Goal: Task Accomplishment & Management: Manage account settings

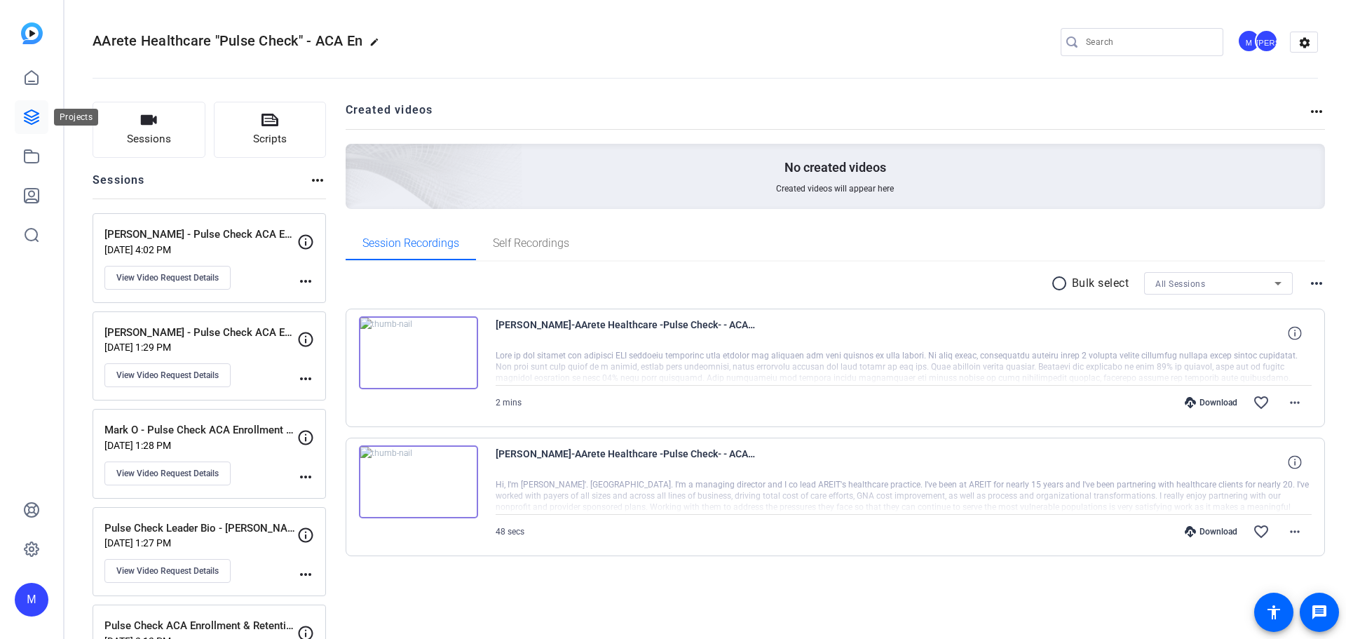
click at [37, 116] on icon at bounding box center [31, 117] width 17 height 17
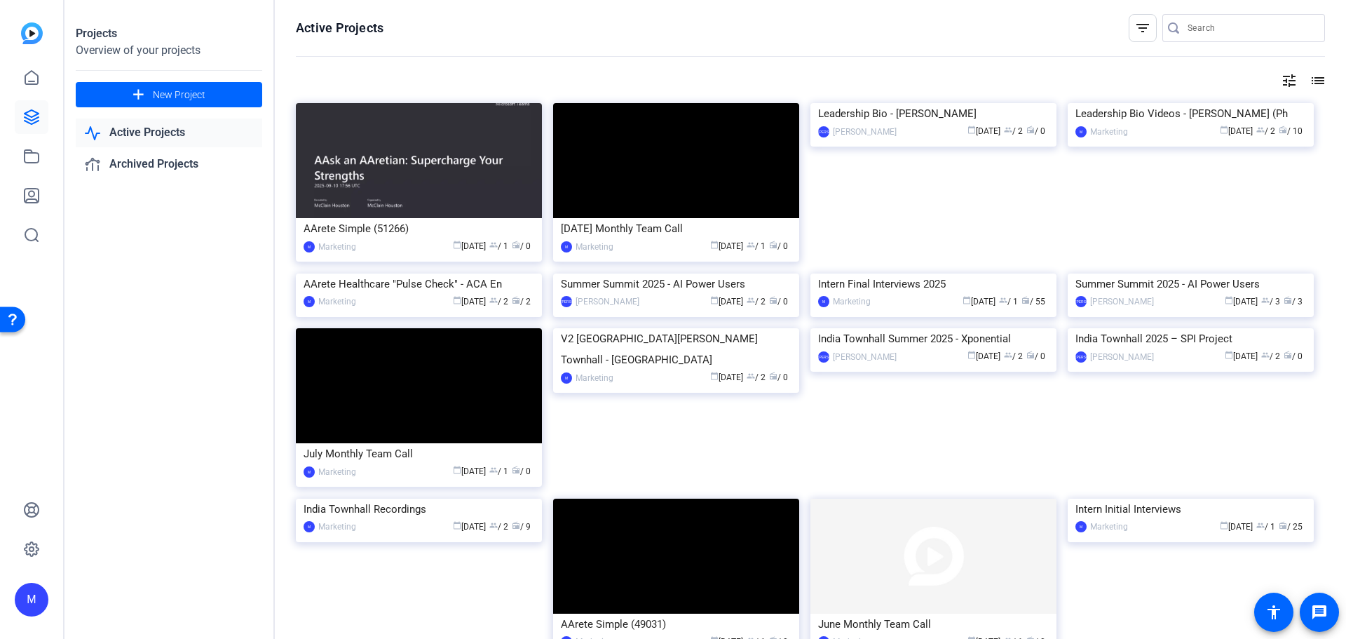
click at [109, 140] on link "Active Projects" at bounding box center [169, 132] width 186 height 29
click at [1167, 124] on div "Leadership Bio Videos - AArete Brand (Ph" at bounding box center [1191, 113] width 231 height 21
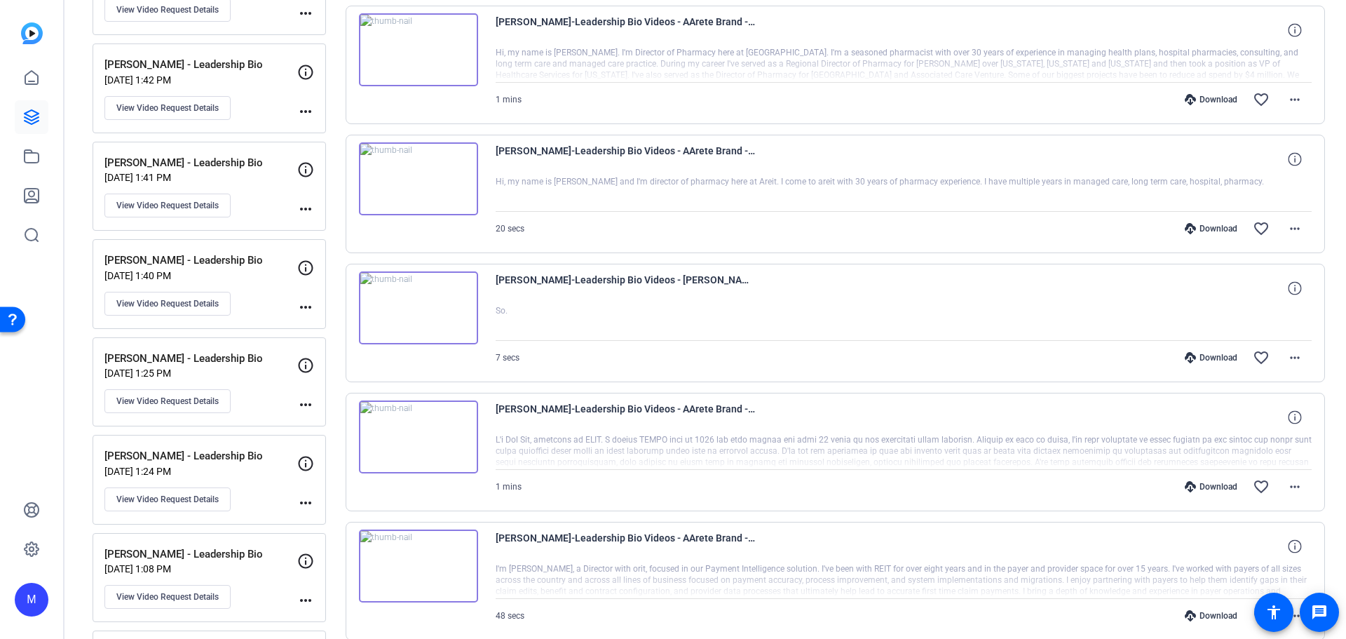
scroll to position [2164, 0]
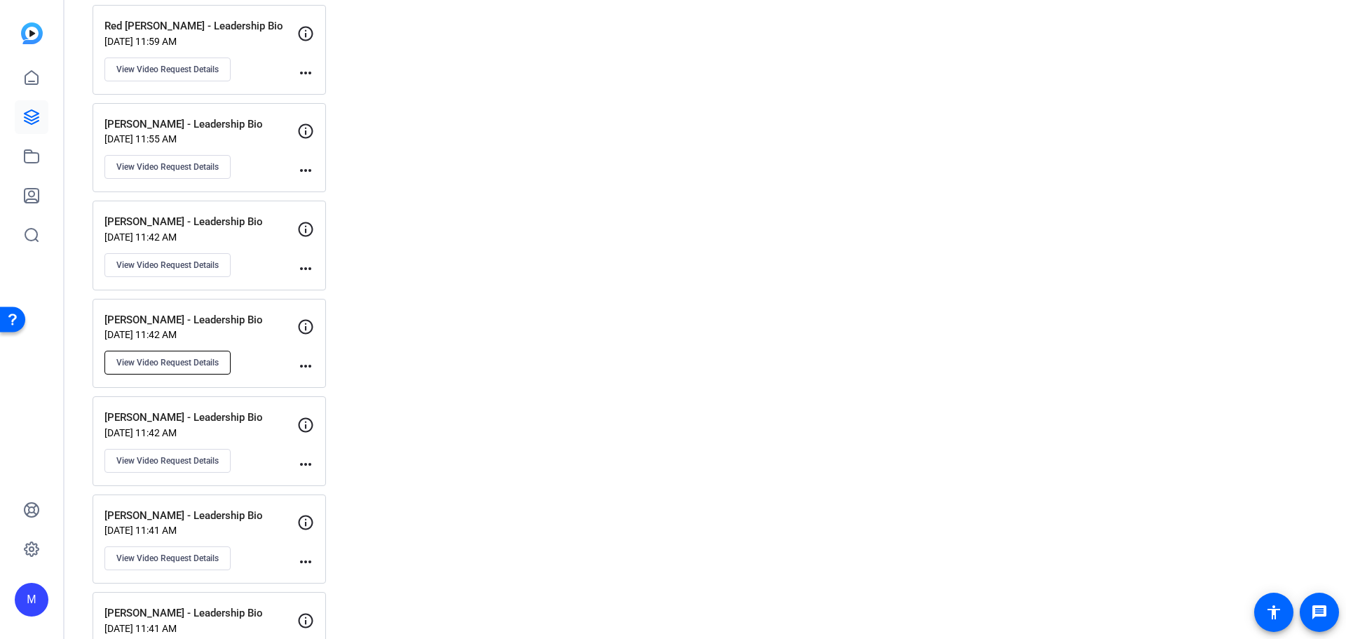
click at [165, 369] on button "View Video Request Details" at bounding box center [167, 363] width 126 height 24
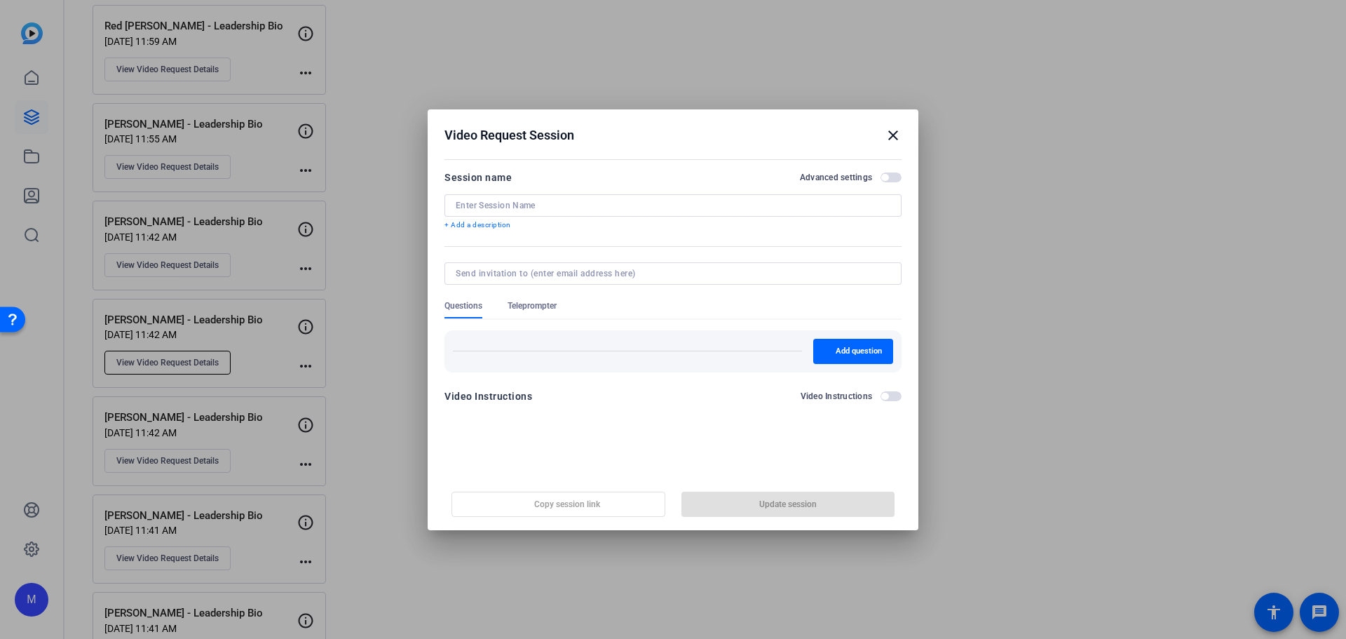
type input "[PERSON_NAME] - Leadership Bio"
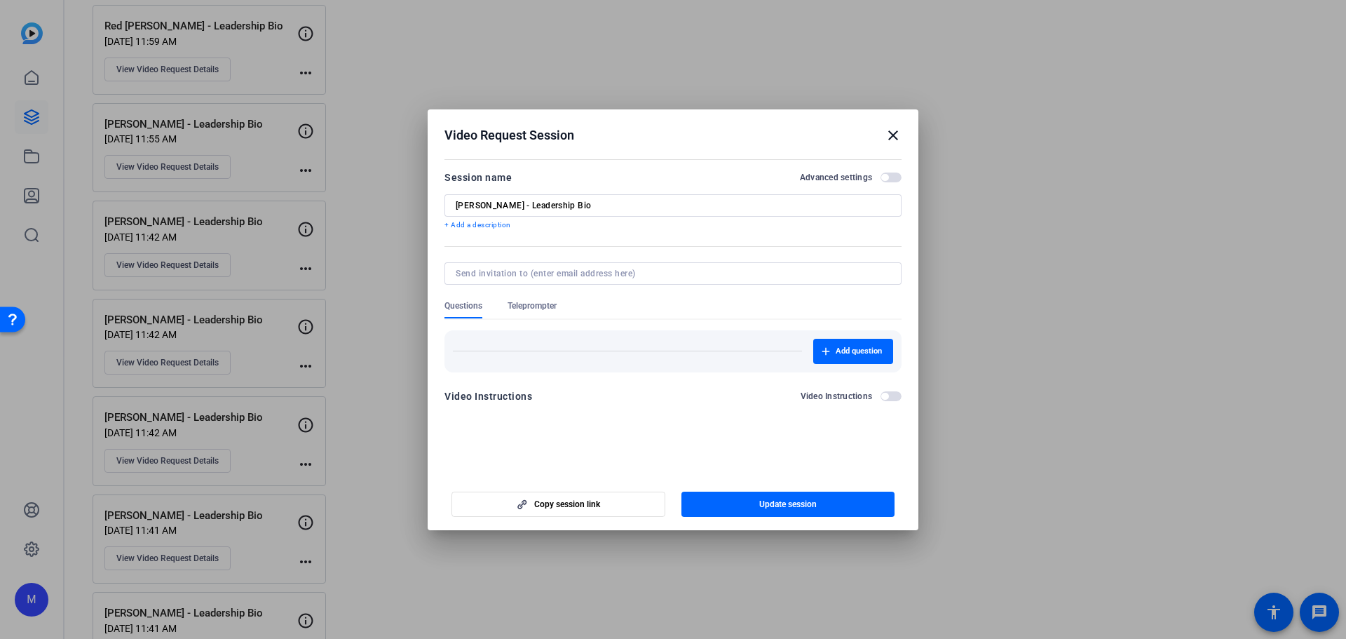
click at [888, 177] on span "button" at bounding box center [884, 177] width 7 height 7
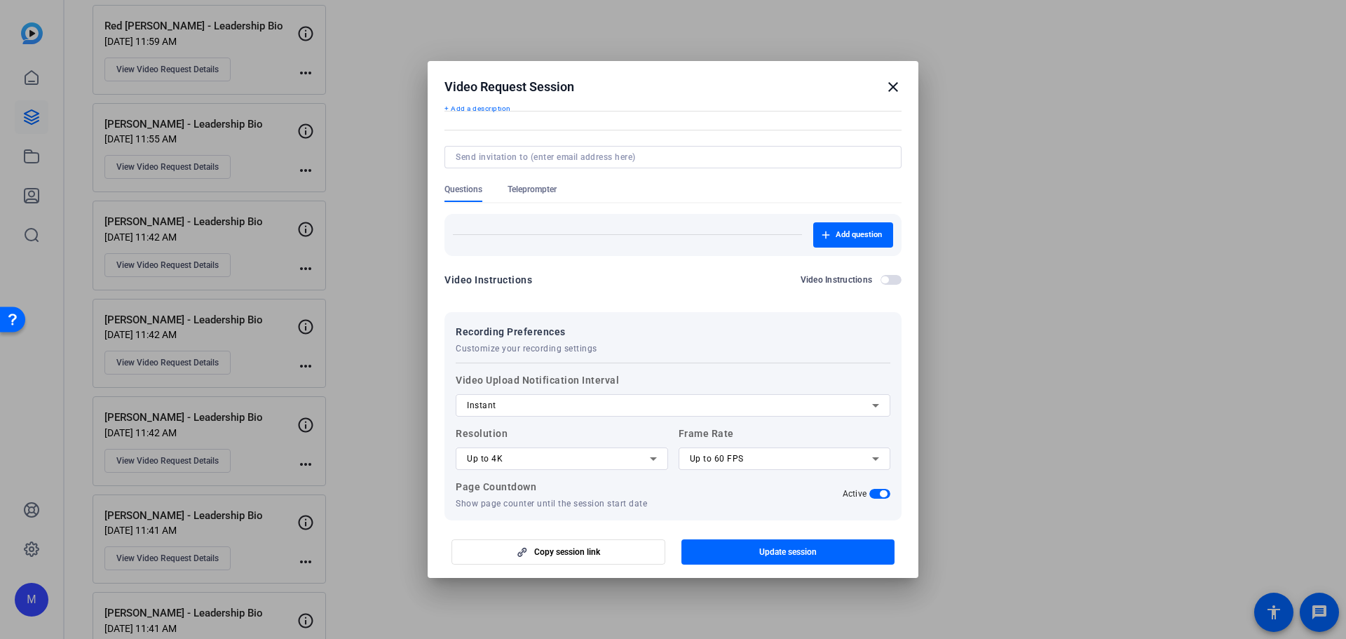
scroll to position [144, 0]
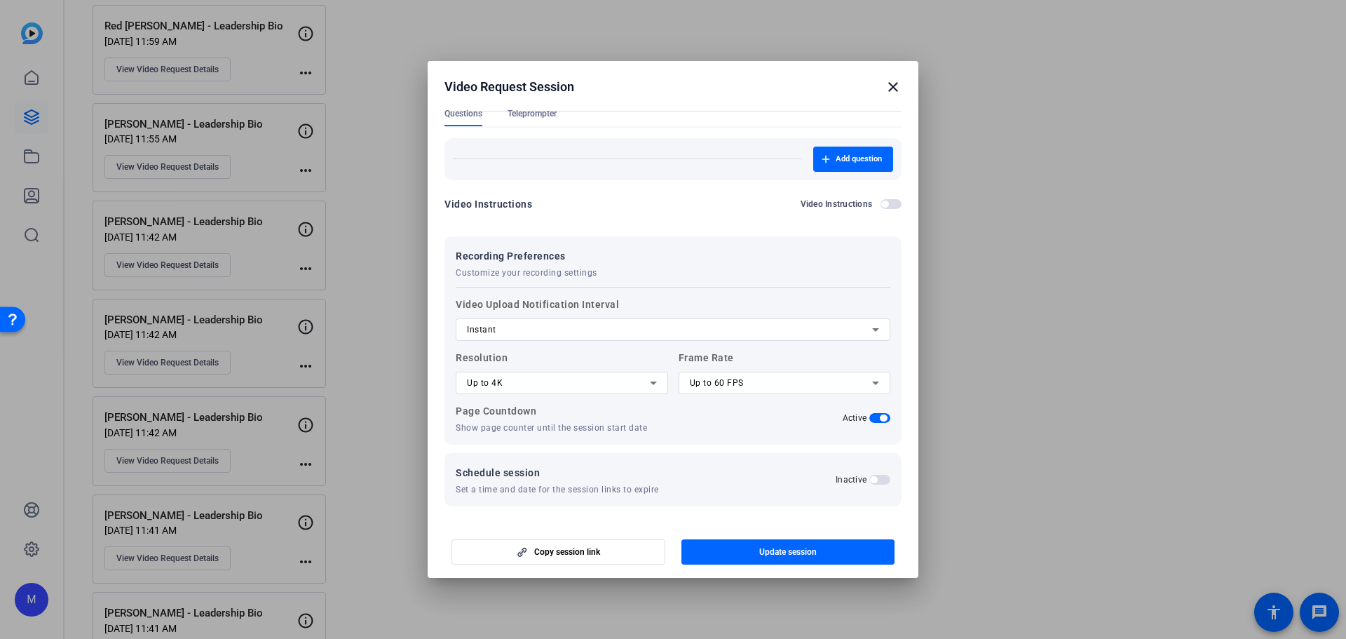
click at [543, 120] on span "Teleprompter" at bounding box center [532, 117] width 49 height 18
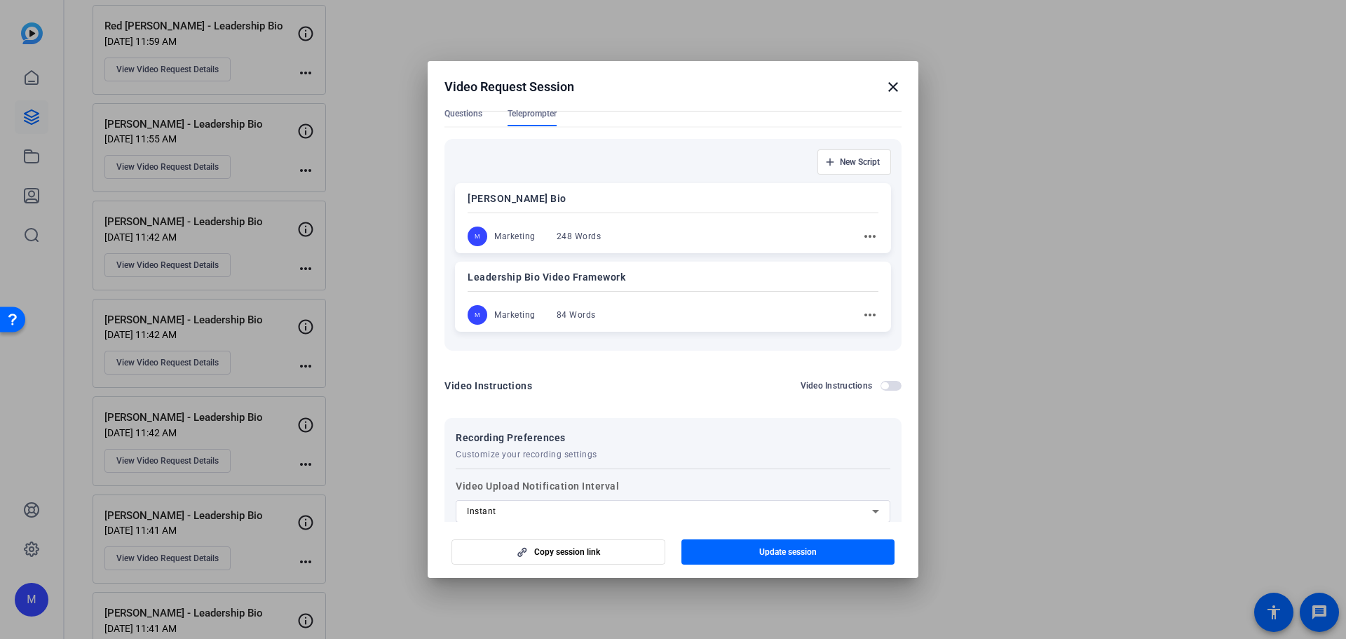
click at [862, 318] on mat-icon "more_horiz" at bounding box center [870, 314] width 17 height 17
click at [872, 335] on span "Edit" at bounding box center [894, 335] width 56 height 17
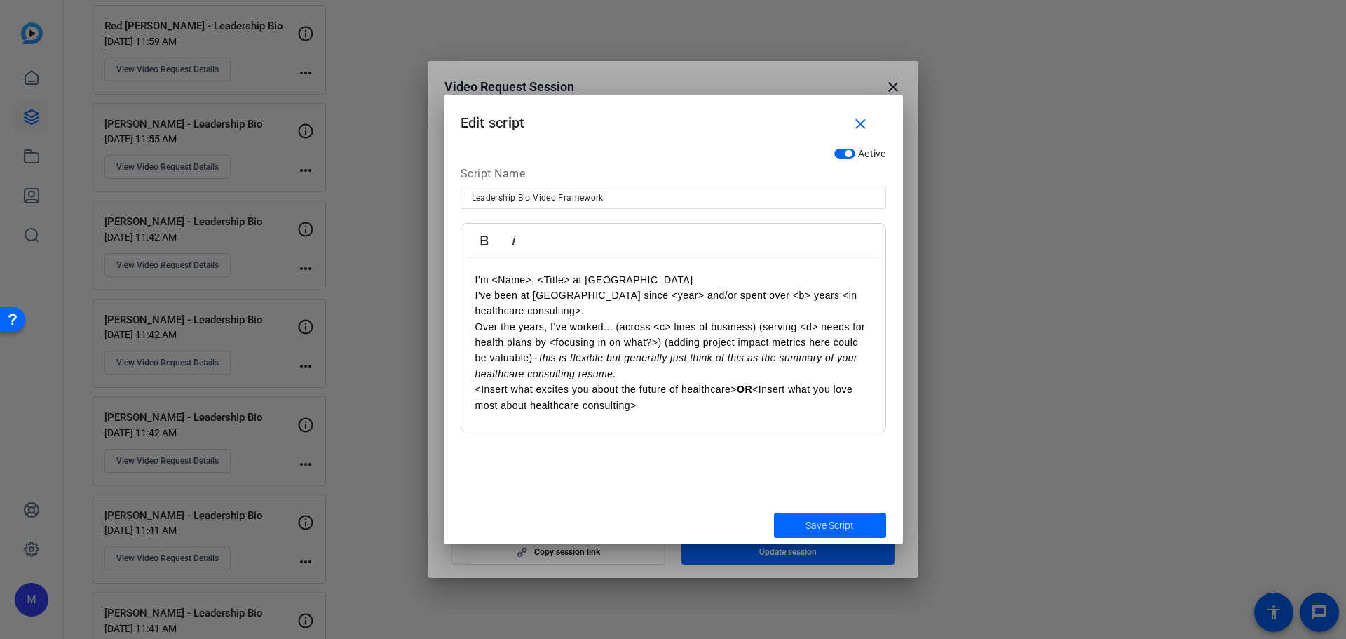
click at [663, 363] on em "- this is flexible but generally just think of this as the summary of your heal…" at bounding box center [666, 365] width 383 height 27
copy div "I'm <Name>, <Title> at AArete I've been at AArete since <year> and/or spent ove…"
click at [843, 530] on span "Save Script" at bounding box center [830, 525] width 48 height 15
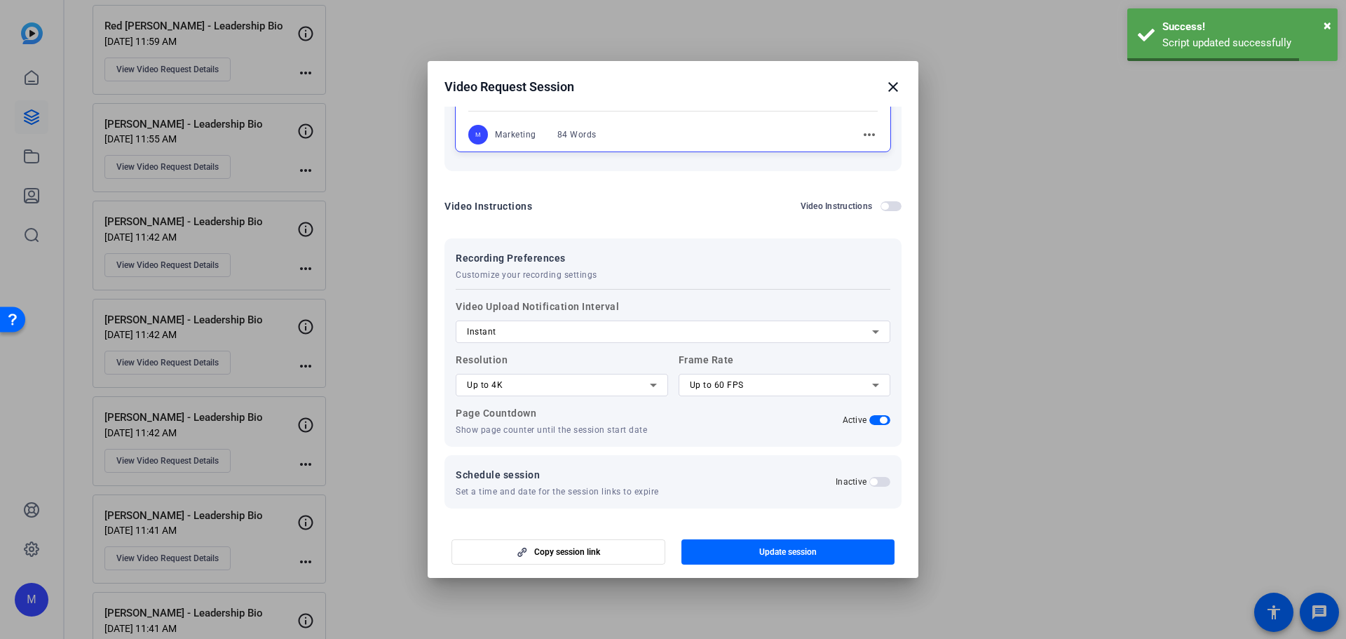
scroll to position [327, 0]
click at [764, 553] on span "Update session" at bounding box center [787, 551] width 57 height 11
copy div "I'm <Name>, <Title> at AArete I've been at AArete since <year> and/or spent ove…"
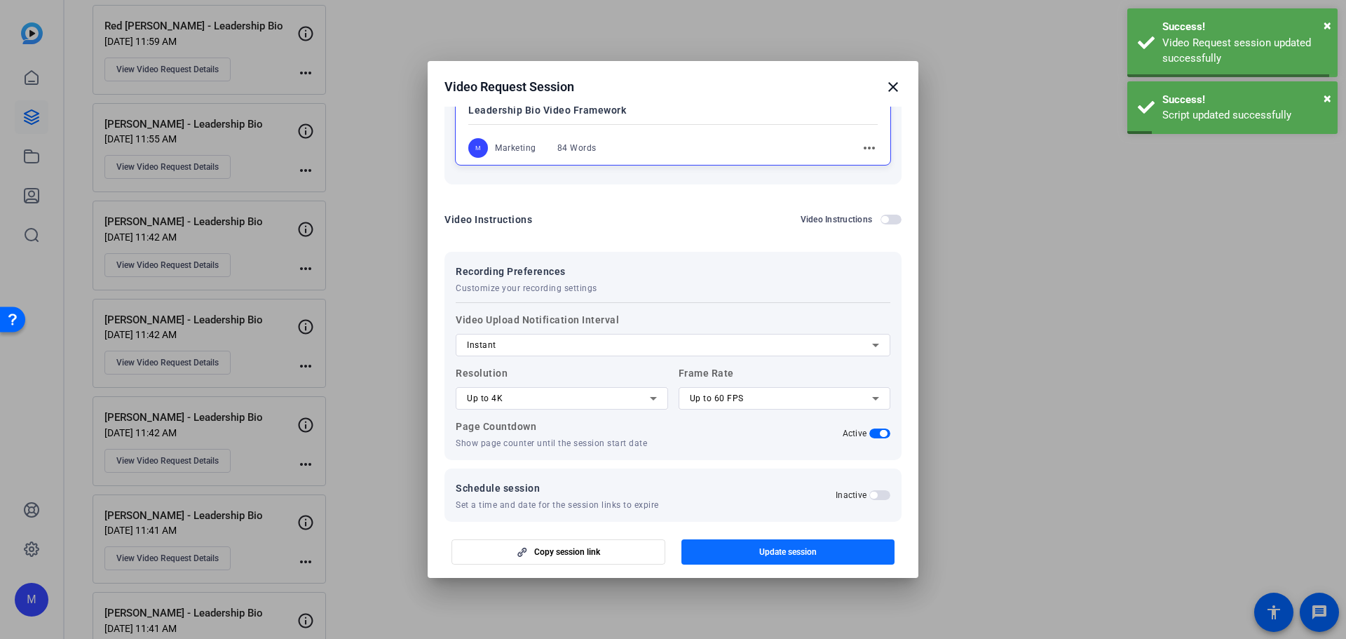
scroll to position [41, 0]
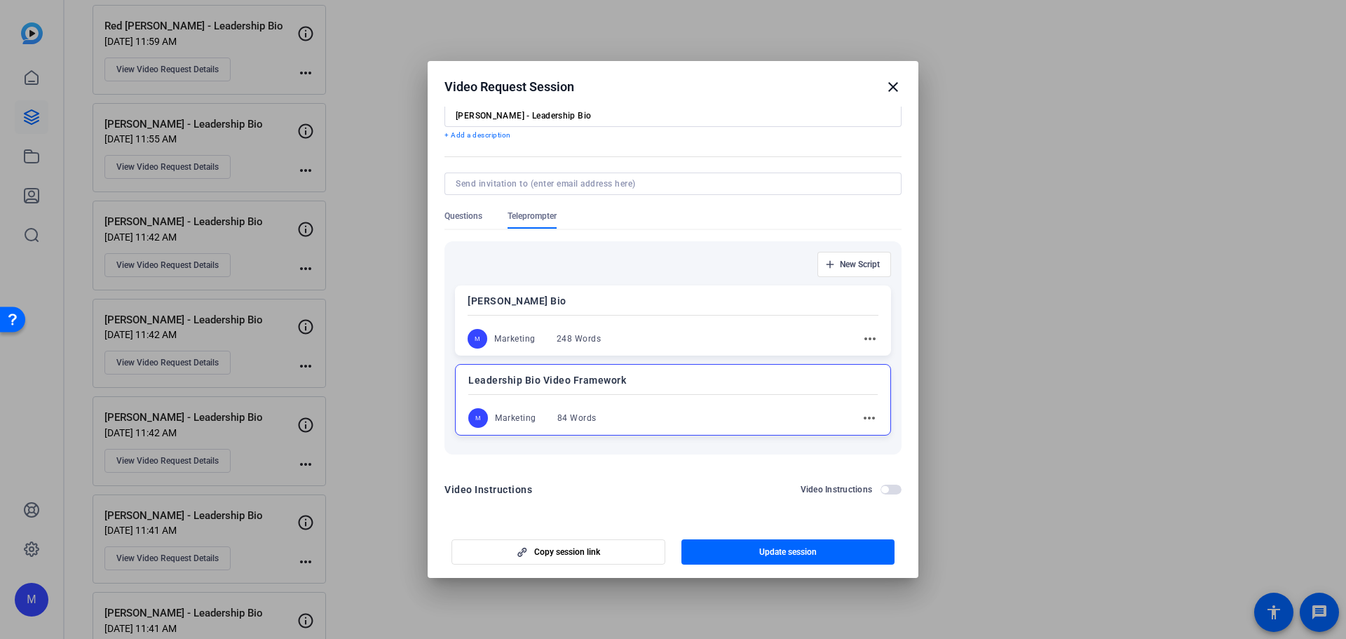
click at [869, 421] on mat-icon "more_horiz" at bounding box center [869, 417] width 17 height 17
click at [871, 442] on span "Edit" at bounding box center [894, 438] width 56 height 17
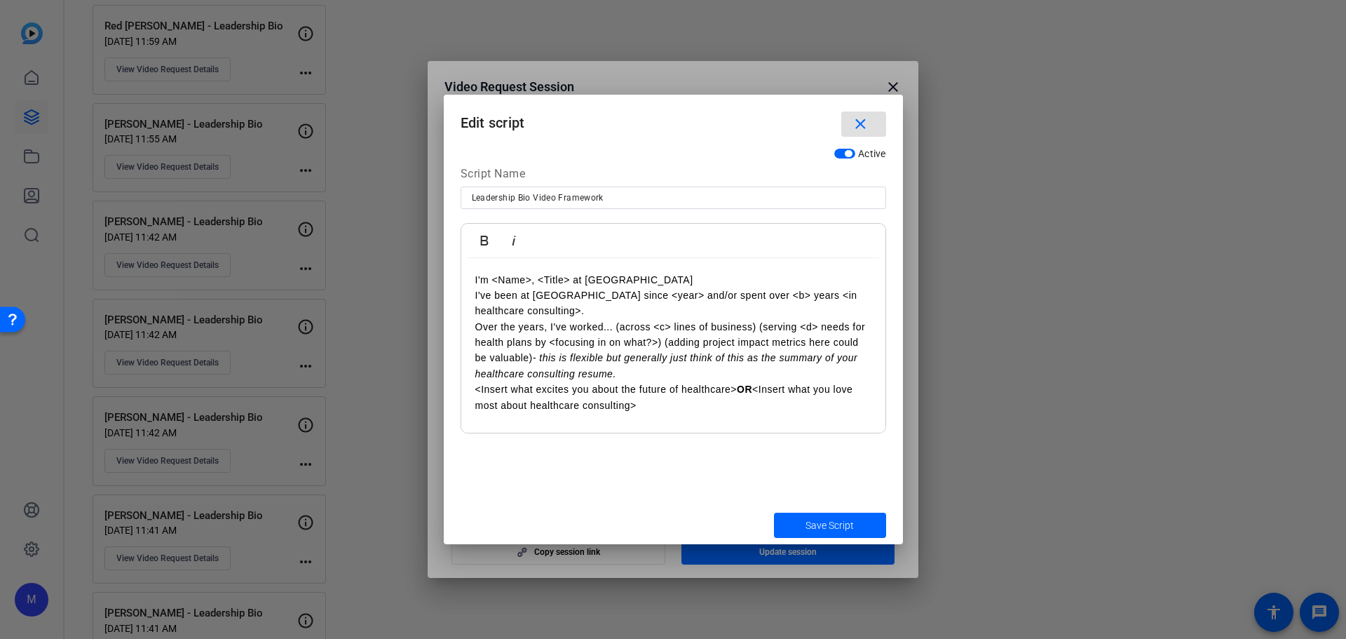
click at [664, 387] on p "<Insert what excites you about the future of healthcare> OR <Insert what you lo…" at bounding box center [673, 397] width 396 height 32
copy div "I'm <Name>, <Title> at AArete I've been at AArete since <year> and/or spent ove…"
click at [857, 123] on mat-icon "close" at bounding box center [861, 125] width 18 height 18
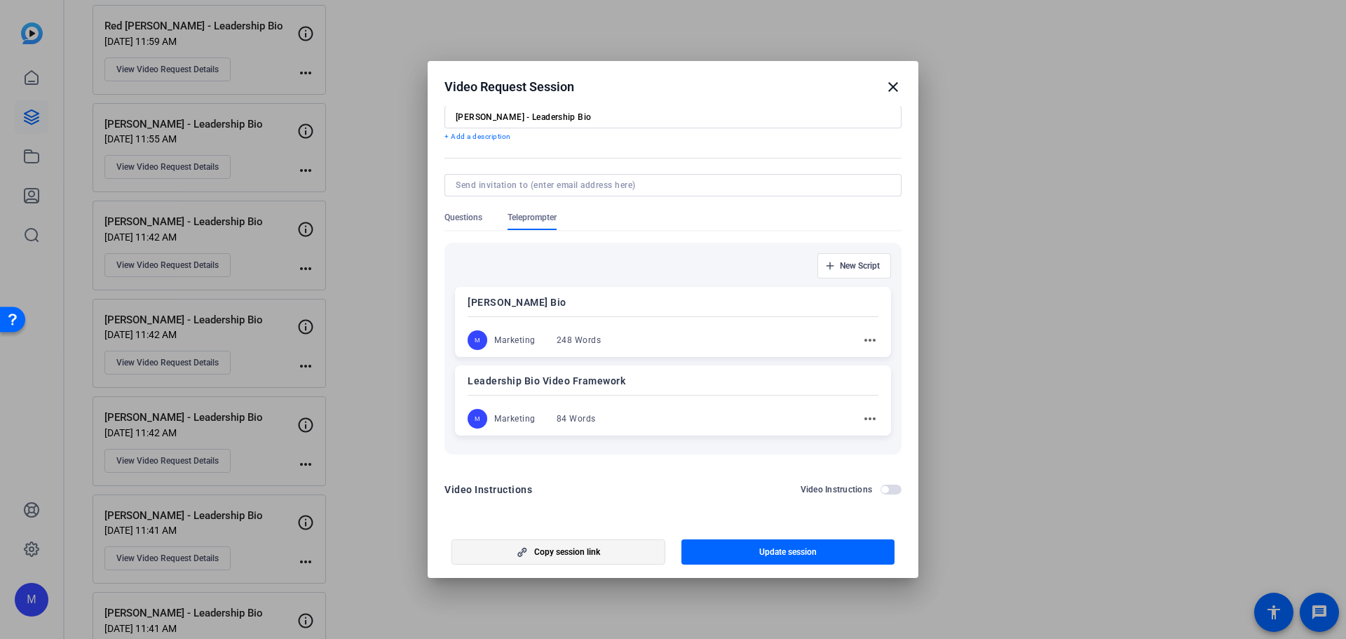
click at [564, 565] on span "button" at bounding box center [558, 552] width 212 height 34
copy div "I'm <Name>, <Title> at AArete I've been at AArete since <year> and/or spent ove…"
click at [888, 83] on mat-icon "close" at bounding box center [893, 87] width 17 height 17
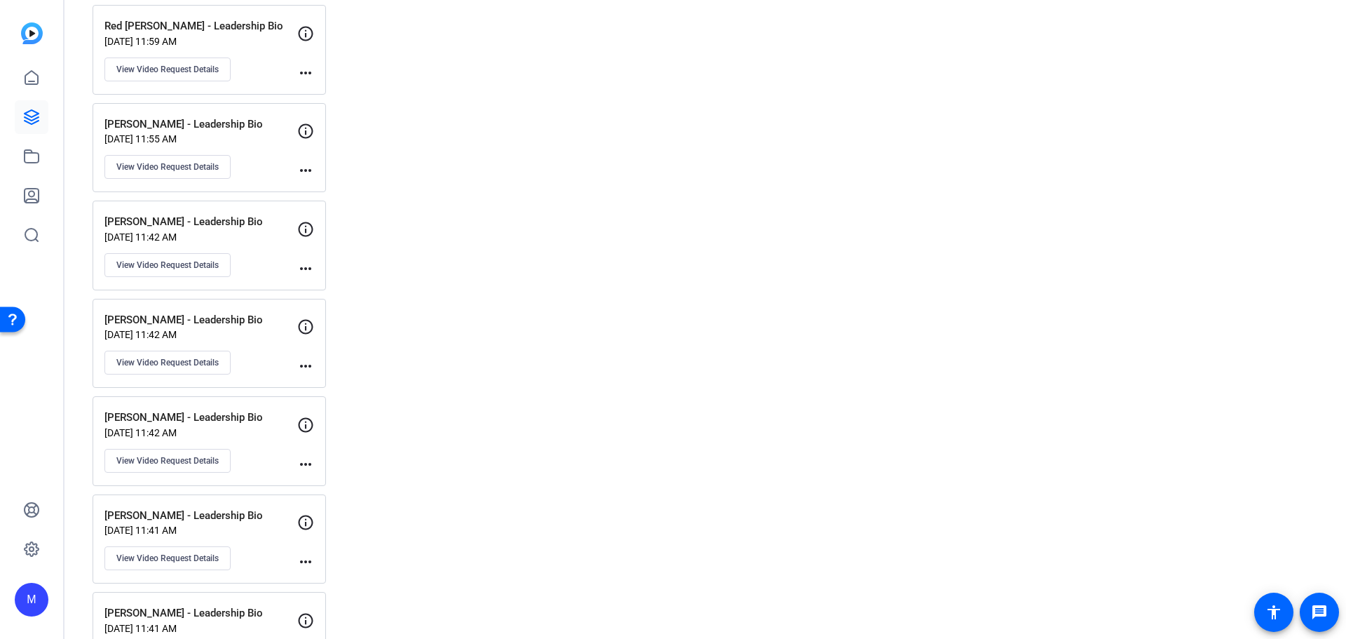
drag, startPoint x: 858, startPoint y: 409, endPoint x: 700, endPoint y: 630, distance: 272.4
click at [854, 412] on div "Created videos more_horiz No created videos Created videos will appear here Ses…" at bounding box center [836, 336] width 980 height 4798
